Goal: Transaction & Acquisition: Obtain resource

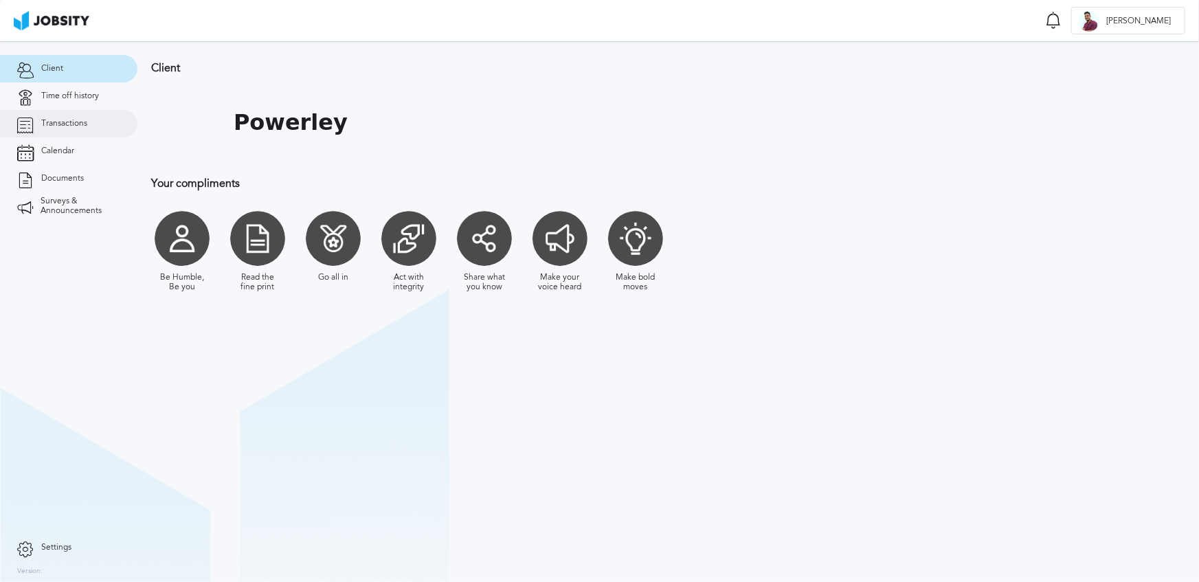
click at [104, 111] on link "Transactions" at bounding box center [68, 123] width 137 height 27
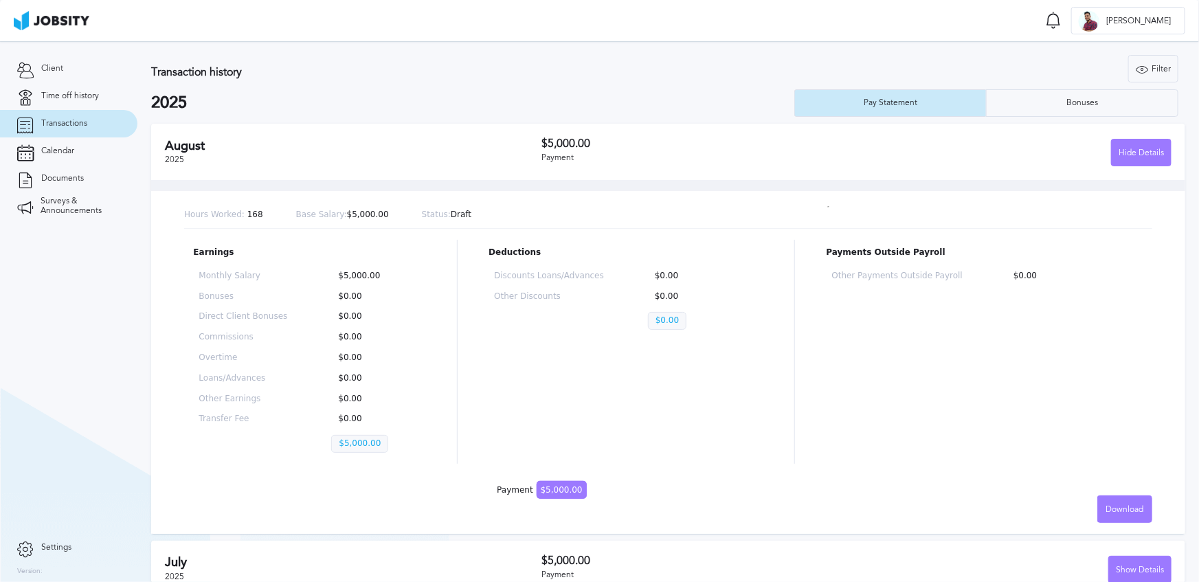
click at [790, 151] on div "$5,000.00 Payment" at bounding box center [699, 151] width 315 height 29
click at [511, 153] on div "[DATE]" at bounding box center [353, 152] width 377 height 27
click at [543, 151] on div "$5,000.00 Payment" at bounding box center [699, 151] width 315 height 29
click at [221, 129] on div "[DATE] $5,000.00 Payment Hide Details" at bounding box center [668, 152] width 1034 height 56
click at [138, 124] on section "Transaction history Filter Years 2025 2024 2025 Pay Statement Bonuses [DATE] $5…" at bounding box center [668, 512] width 1062 height 943
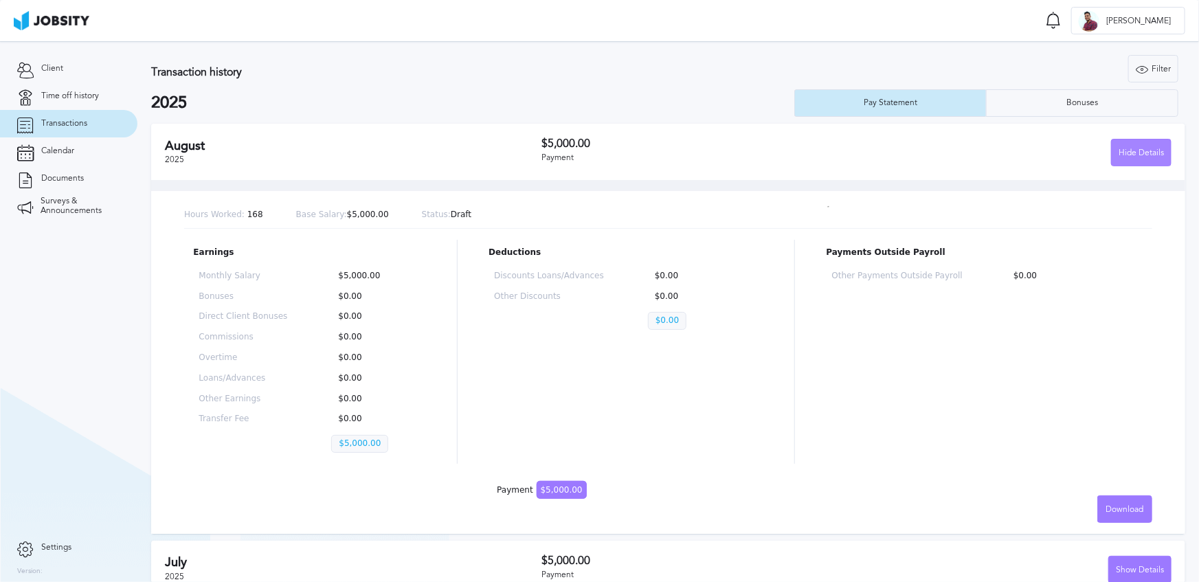
click at [1115, 153] on div "Hide Details" at bounding box center [1141, 153] width 59 height 27
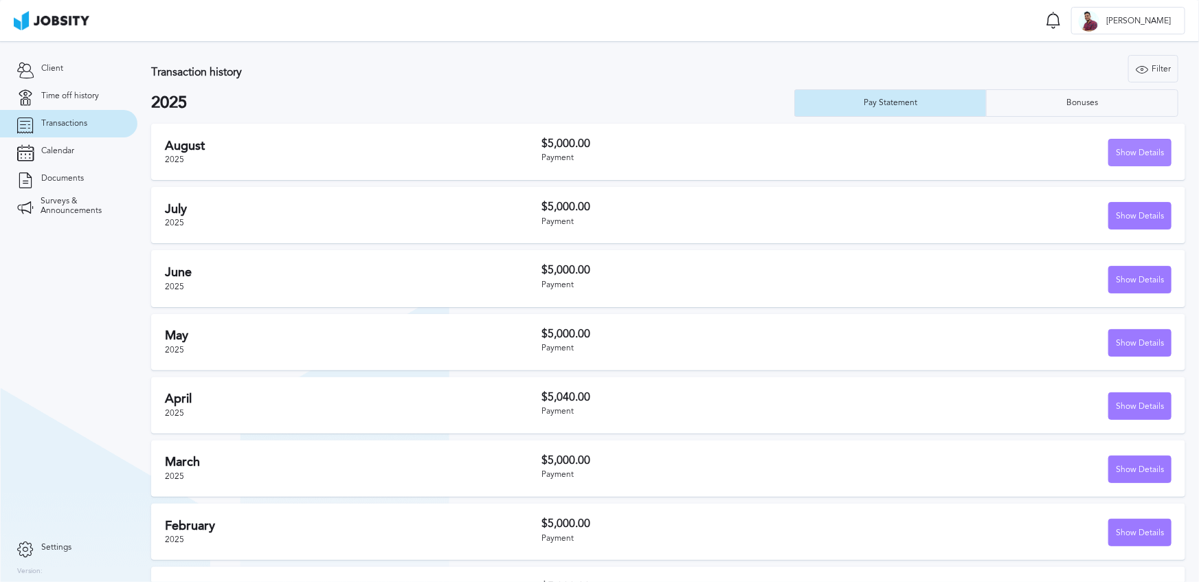
click at [1115, 153] on div "Show Details" at bounding box center [1140, 153] width 62 height 27
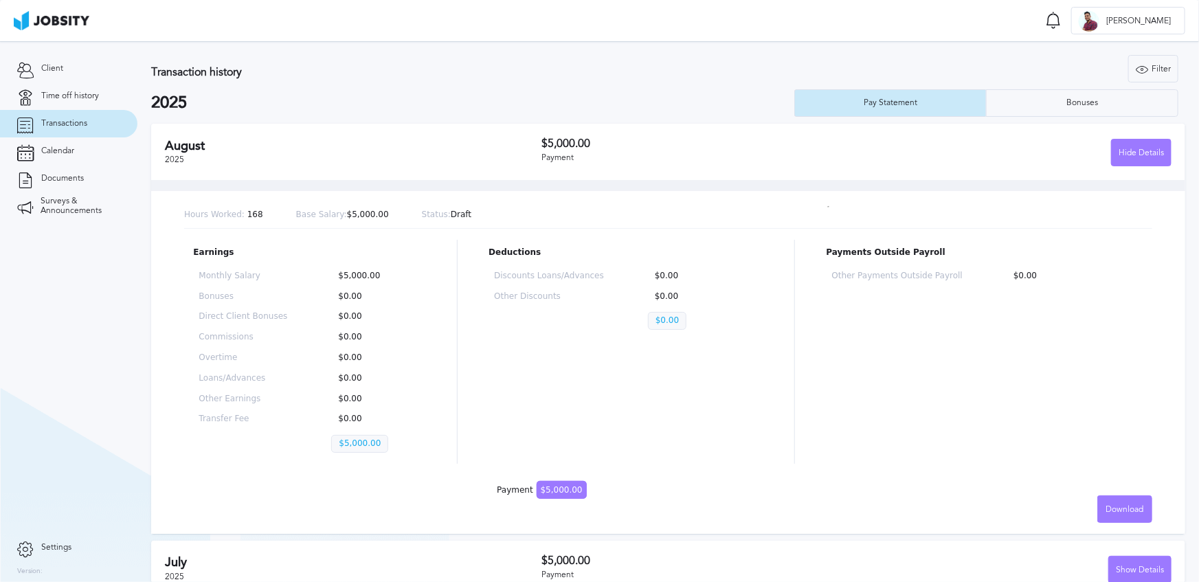
click at [232, 154] on div "[DATE]" at bounding box center [353, 152] width 377 height 27
click at [1140, 502] on div "Download" at bounding box center [1125, 509] width 54 height 27
click at [1118, 535] on li "Spanish" at bounding box center [1116, 535] width 55 height 27
click at [1090, 92] on div "Bonuses" at bounding box center [1082, 102] width 191 height 27
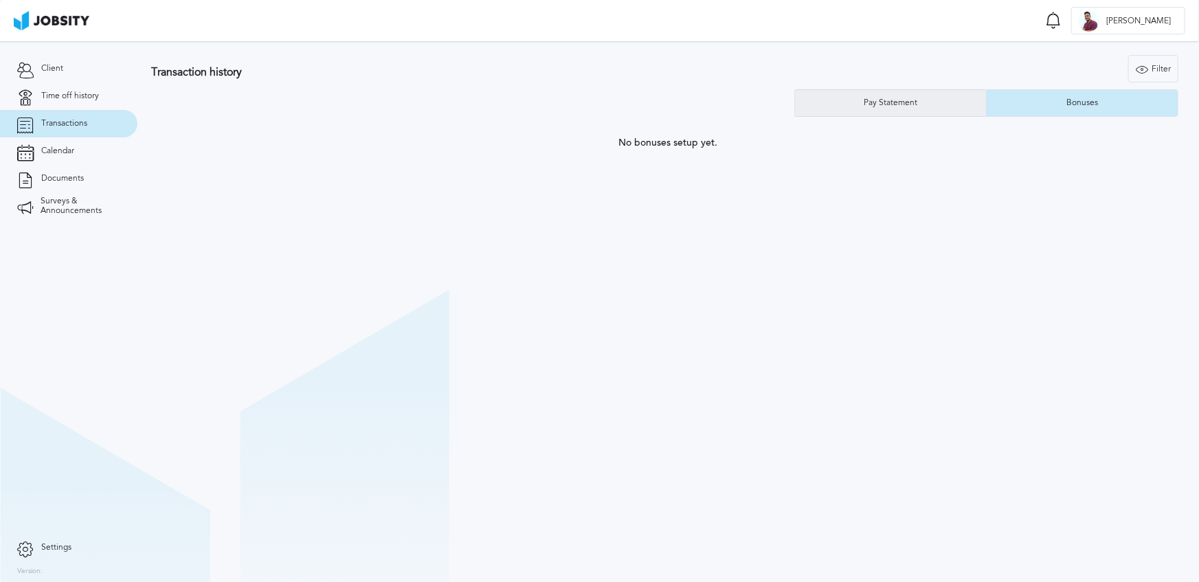
click at [876, 110] on div "Pay Statement" at bounding box center [891, 102] width 192 height 27
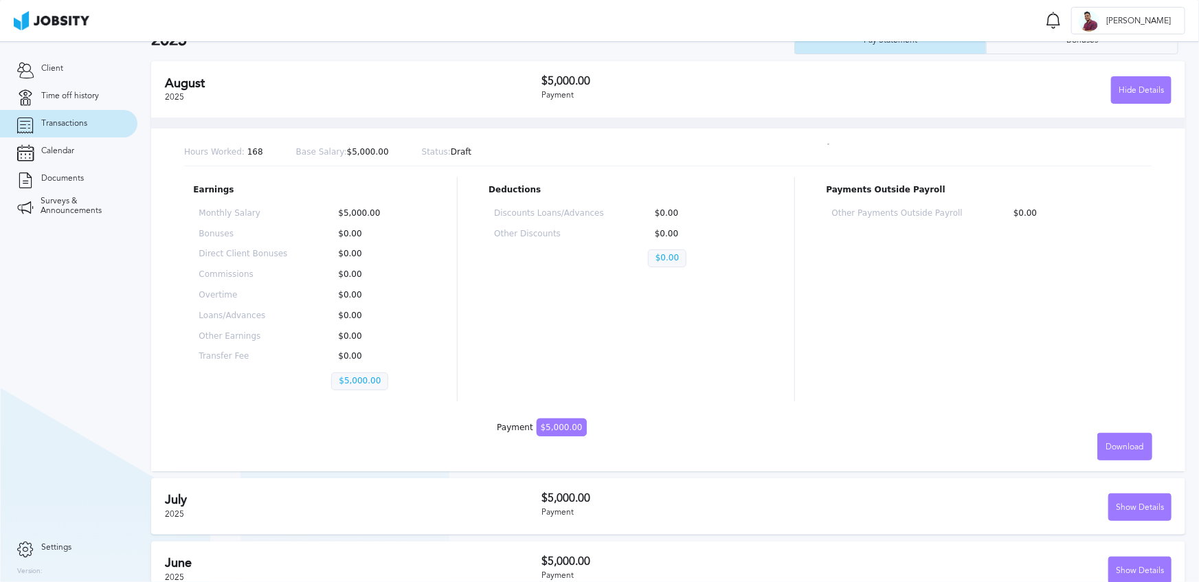
scroll to position [30, 0]
